Goal: Information Seeking & Learning: Learn about a topic

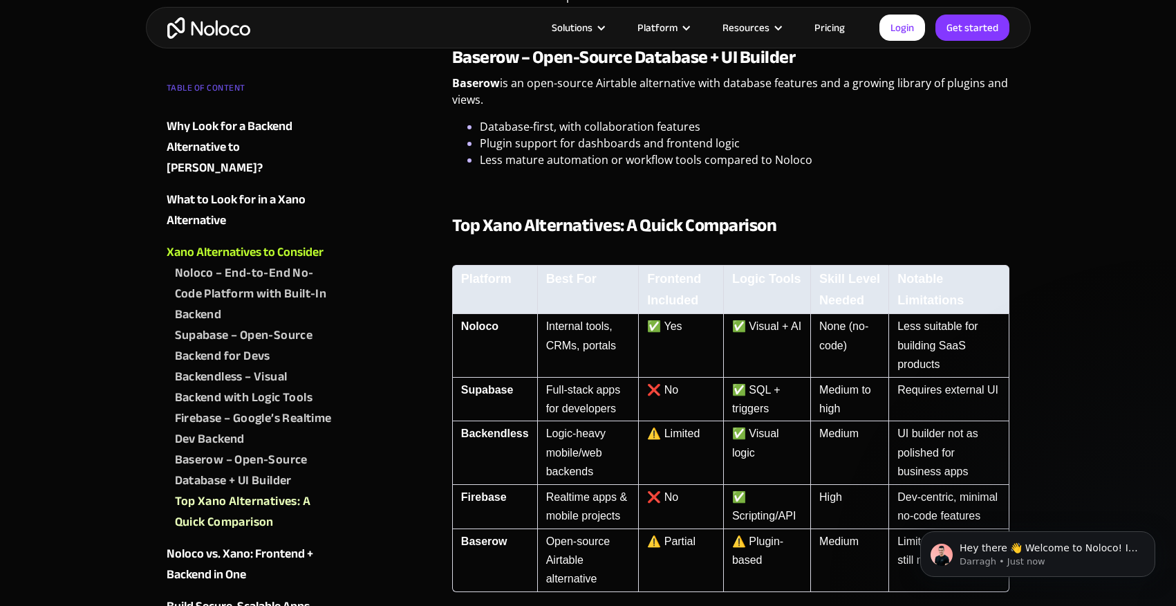
scroll to position [2397, 0]
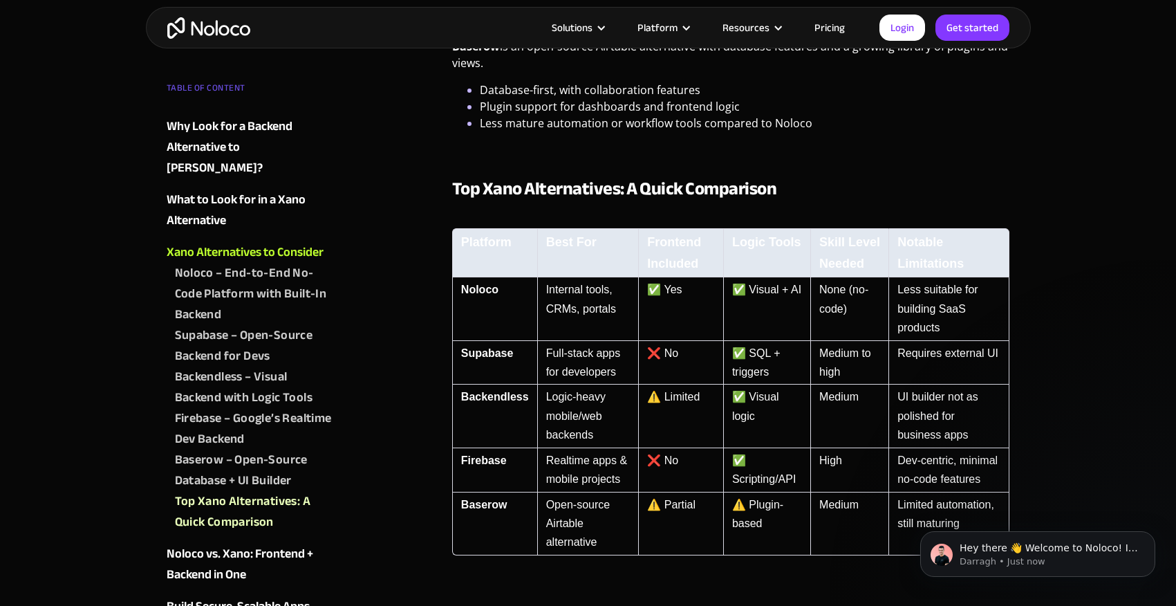
click at [850, 285] on td "None (no-code)" at bounding box center [849, 308] width 78 height 63
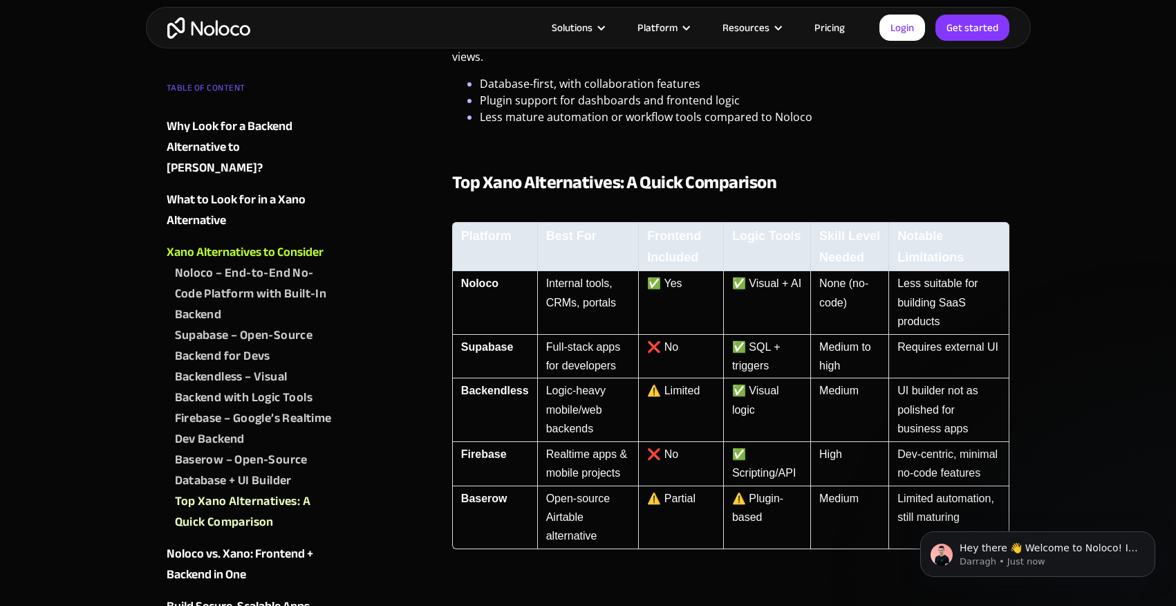
scroll to position [2425, 0]
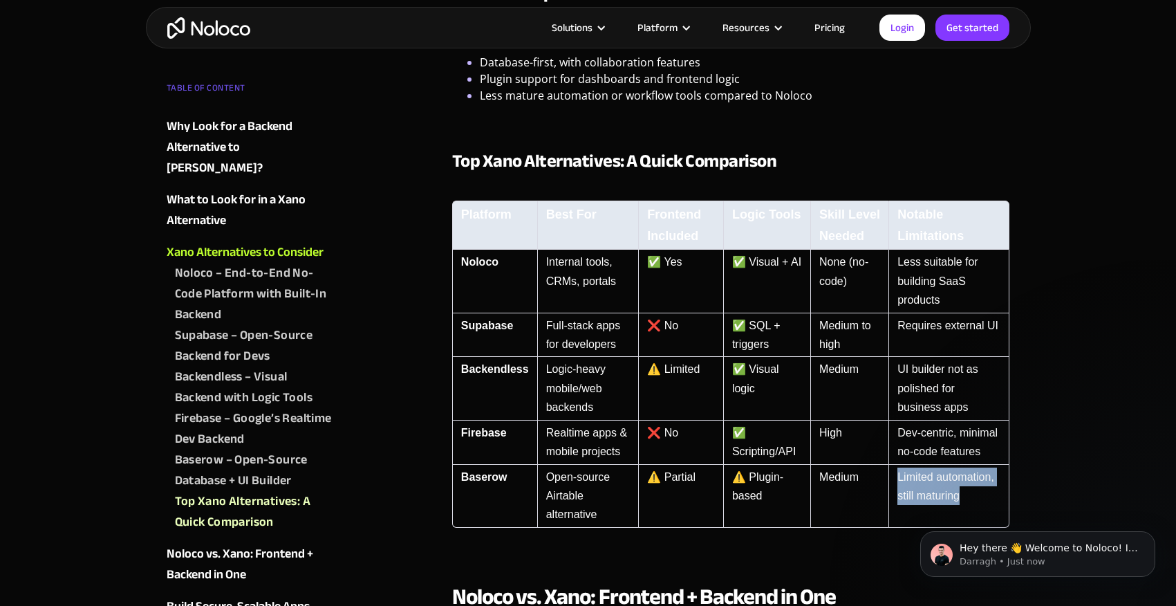
drag, startPoint x: 965, startPoint y: 483, endPoint x: 893, endPoint y: 461, distance: 74.4
click at [893, 465] on td "Limited automation, still maturing" at bounding box center [948, 496] width 121 height 63
drag, startPoint x: 770, startPoint y: 488, endPoint x: 733, endPoint y: 462, distance: 45.7
click at [733, 465] on td "⚠️ Plugin-based" at bounding box center [766, 496] width 87 height 63
drag, startPoint x: 704, startPoint y: 469, endPoint x: 667, endPoint y: 463, distance: 37.2
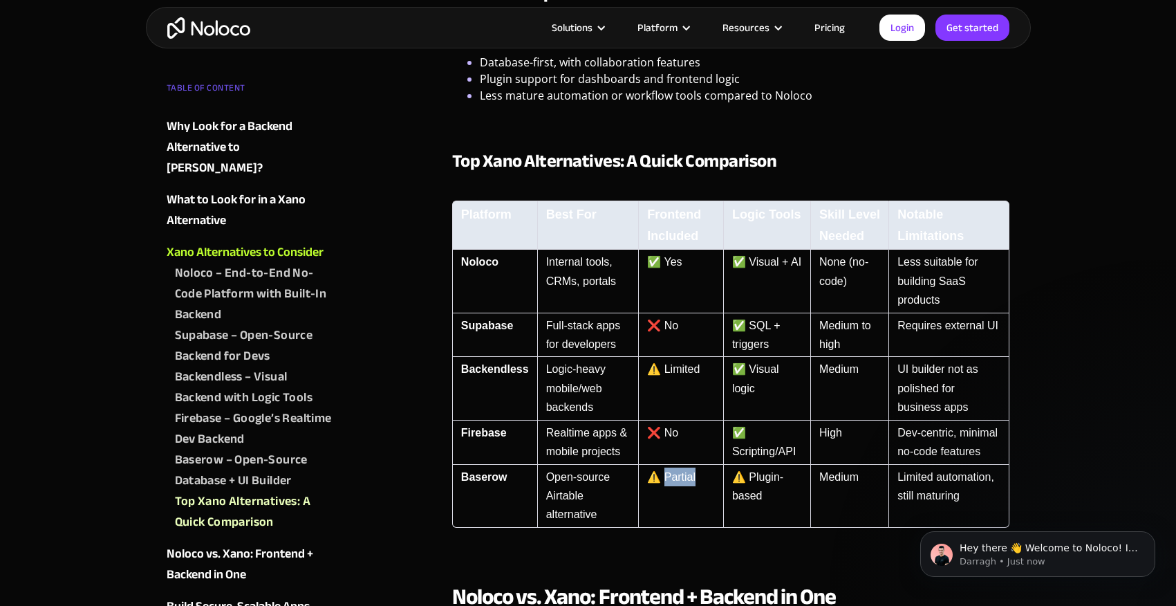
click at [667, 465] on td "⚠️ Partial" at bounding box center [680, 496] width 85 height 63
drag, startPoint x: 605, startPoint y: 505, endPoint x: 532, endPoint y: 462, distance: 84.3
click at [532, 465] on tr "Baserow Open-source Airtable alternative ⚠️ Partial ⚠️ Plugin-based Medium Limi…" at bounding box center [731, 496] width 558 height 63
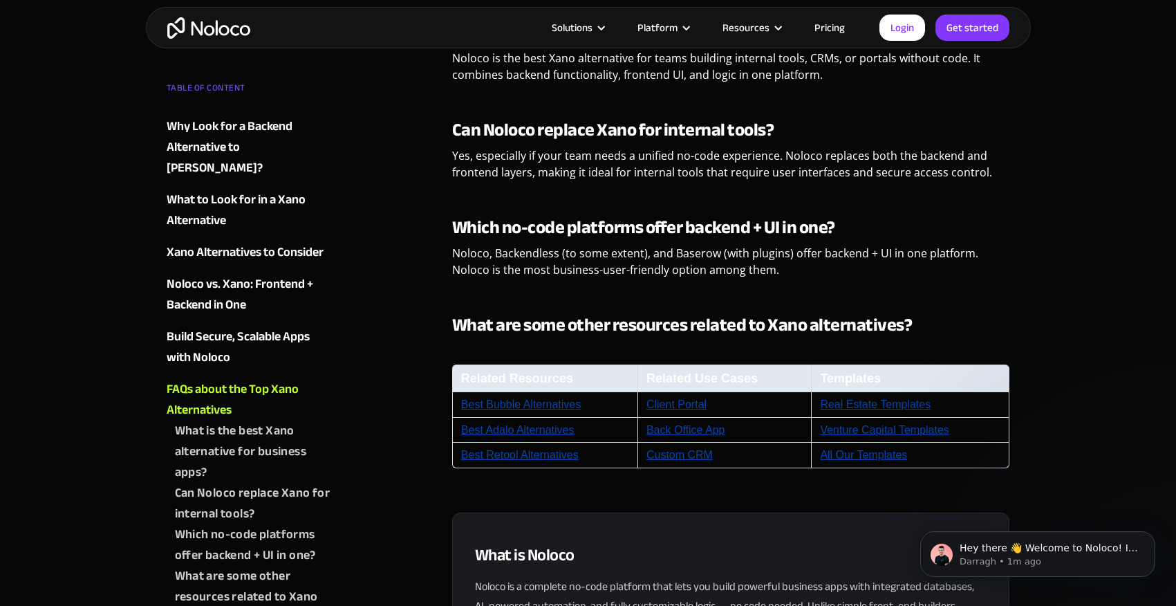
scroll to position [3807, 0]
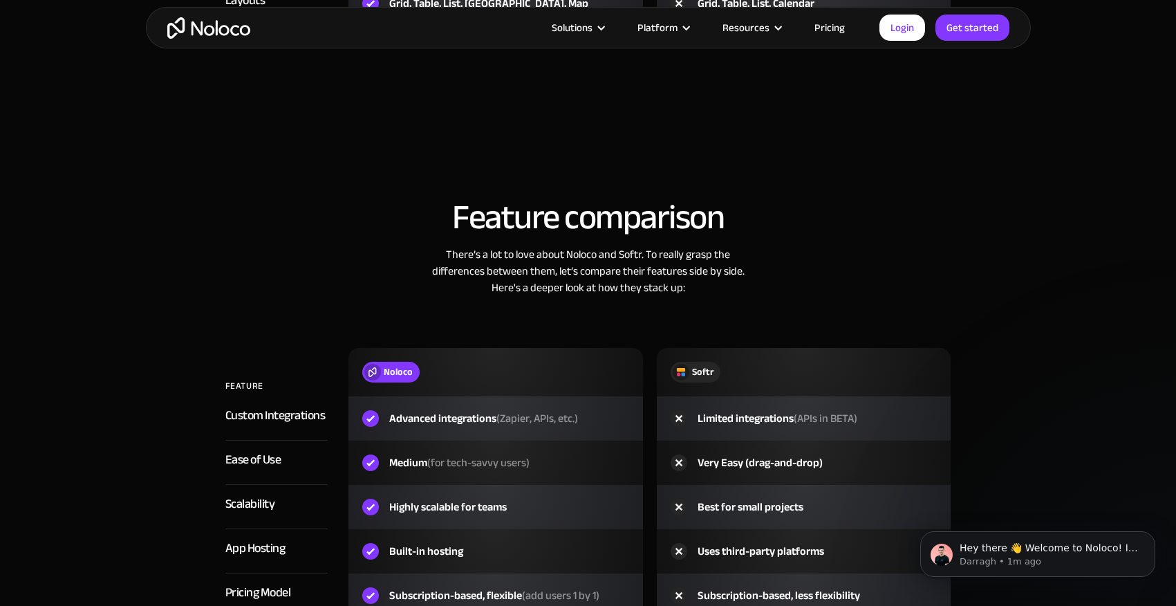
scroll to position [1578, 0]
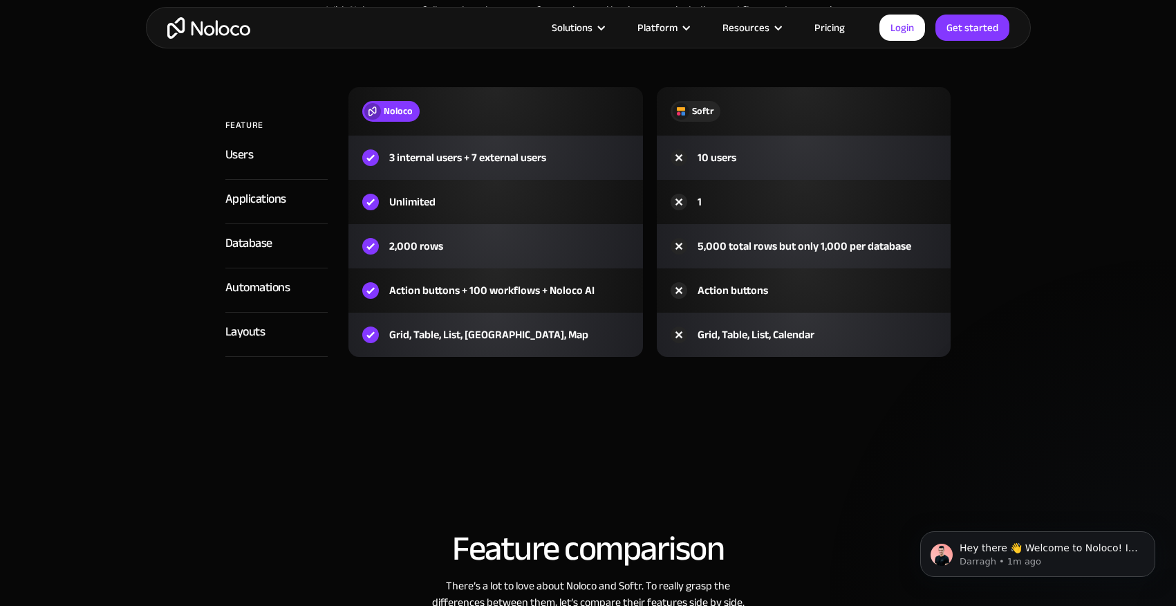
click at [262, 248] on div "Database" at bounding box center [248, 243] width 47 height 21
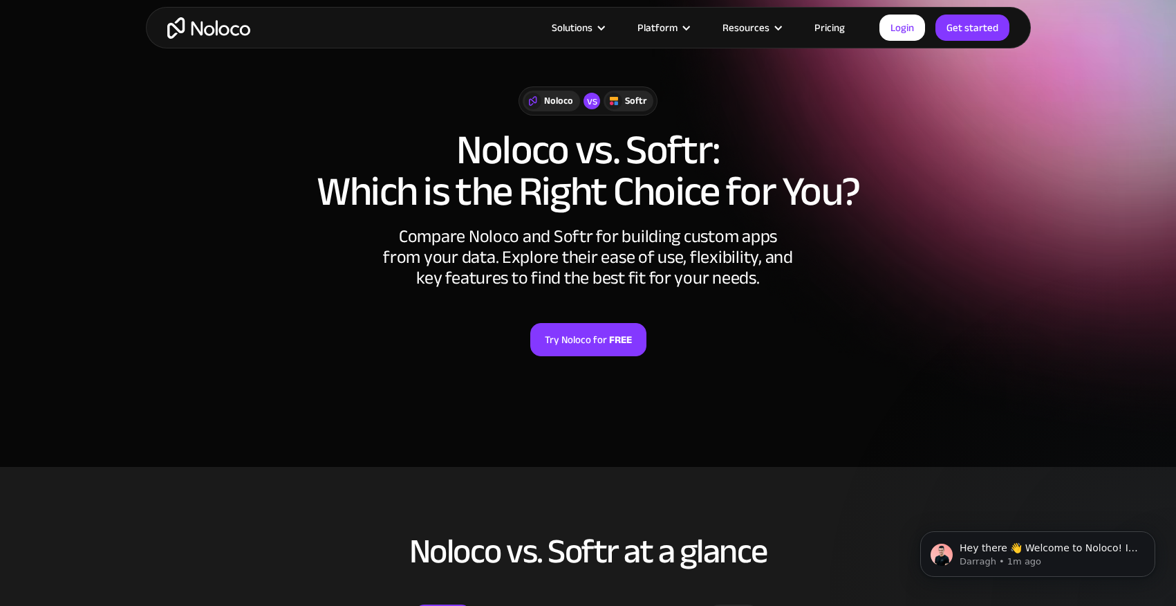
scroll to position [0, 0]
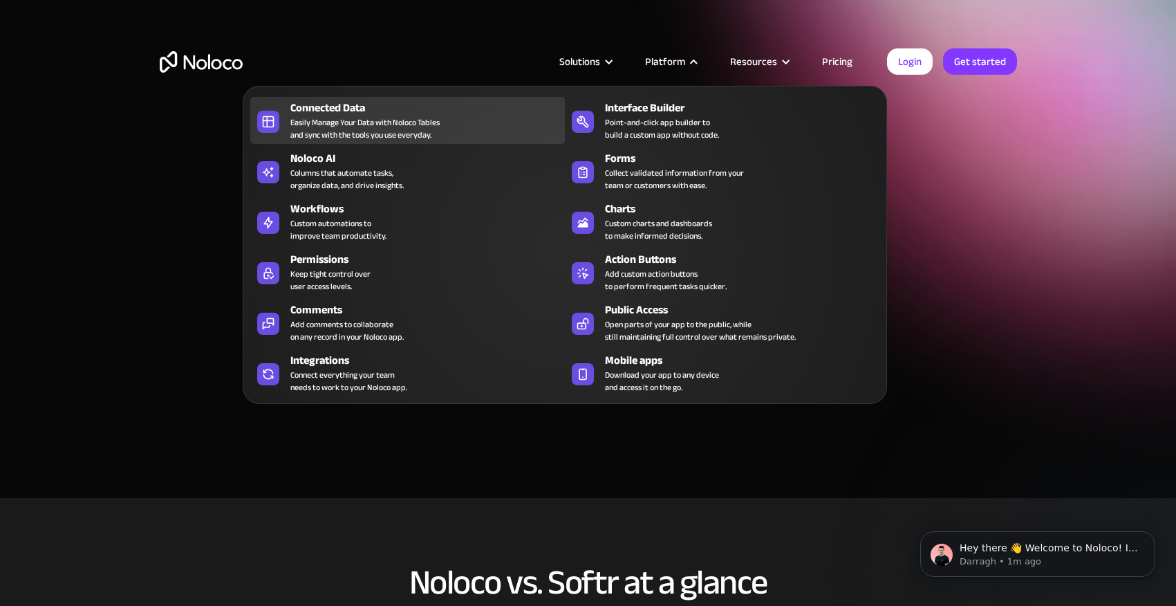
click at [380, 131] on div "Easily Manage Your Data with Noloco Tables and sync with the tools you use ever…" at bounding box center [364, 128] width 149 height 25
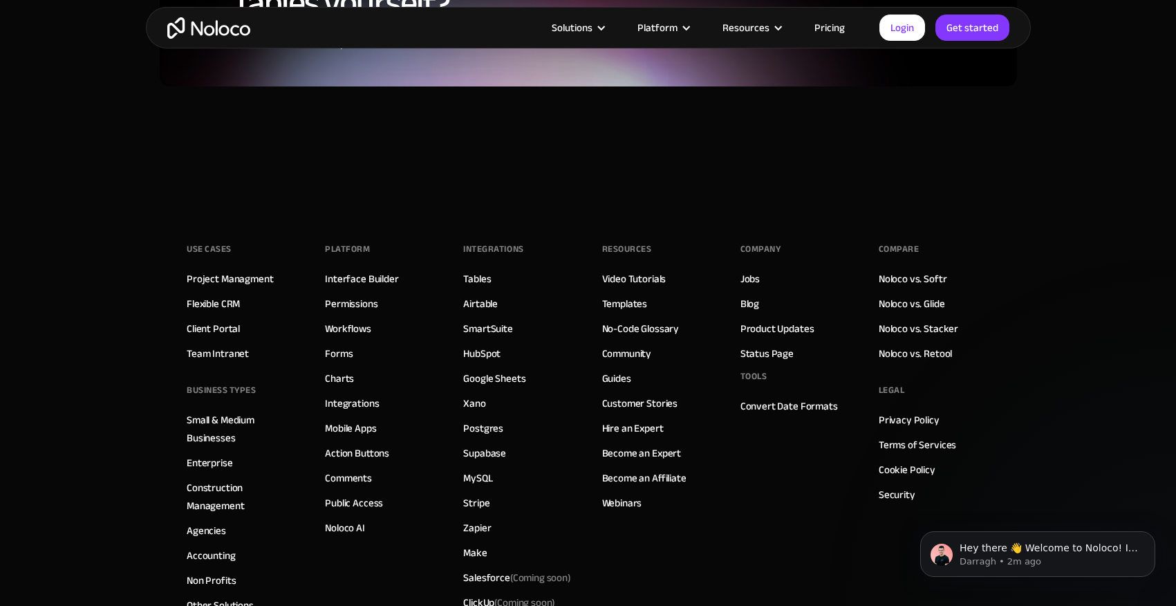
scroll to position [3687, 0]
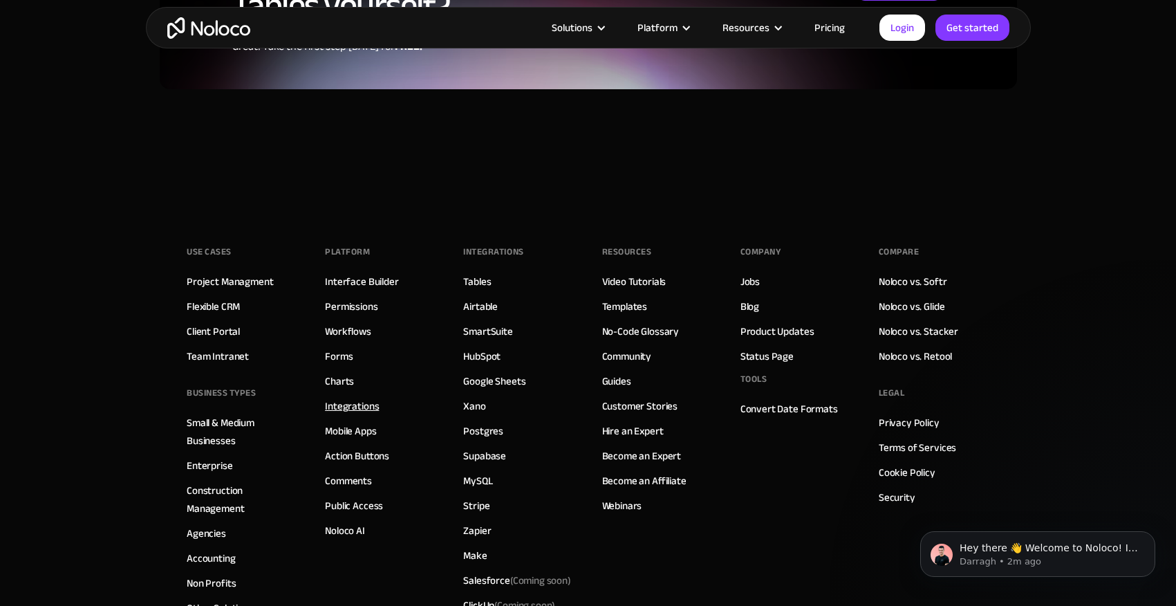
click at [369, 397] on link "Integrations" at bounding box center [352, 406] width 54 height 18
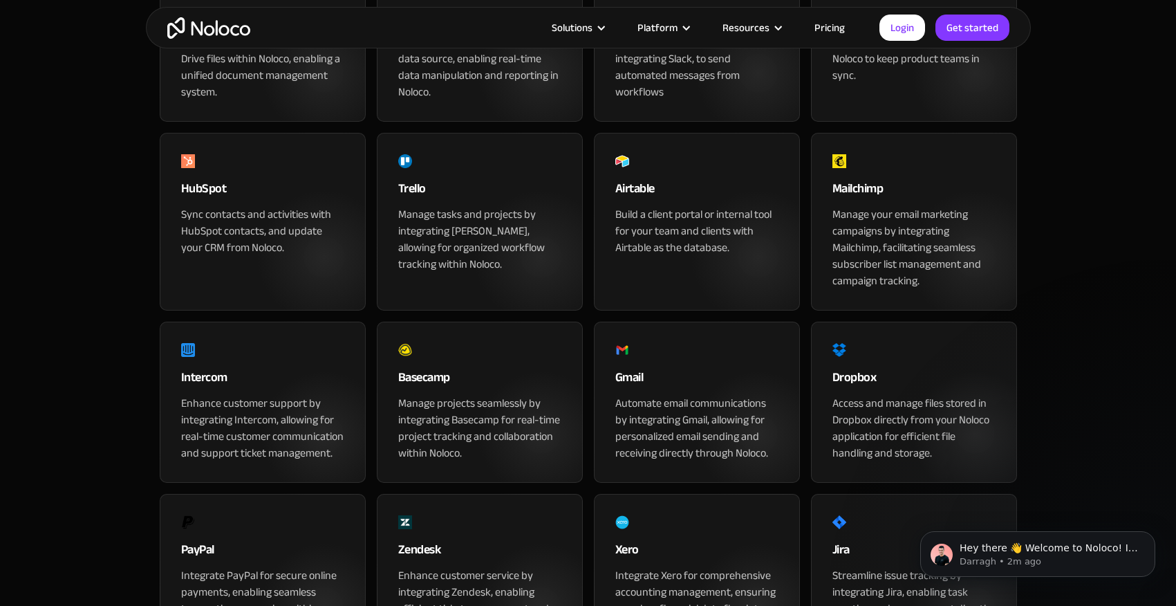
scroll to position [2448, 0]
